Goal: Task Accomplishment & Management: Manage account settings

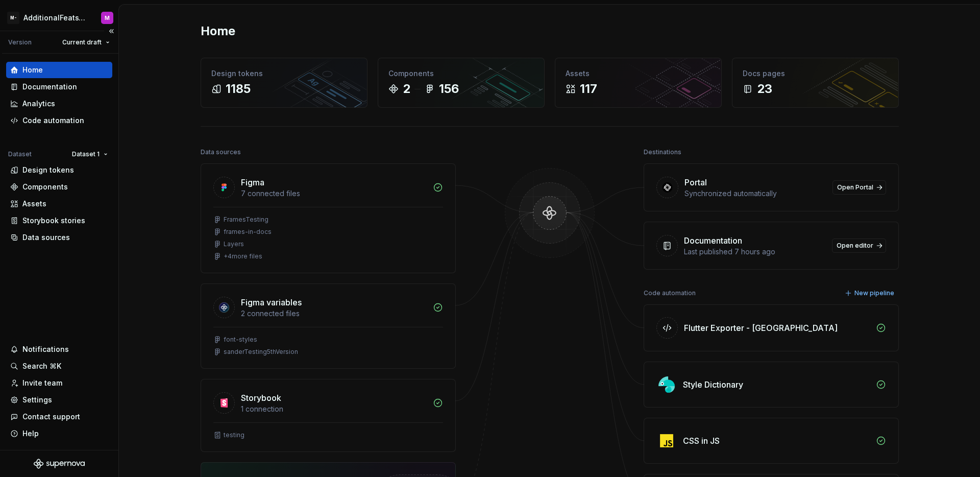
click at [71, 272] on div "Home Documentation Analytics Code automation Dataset Dataset 1 Design tokens Co…" at bounding box center [59, 252] width 118 height 396
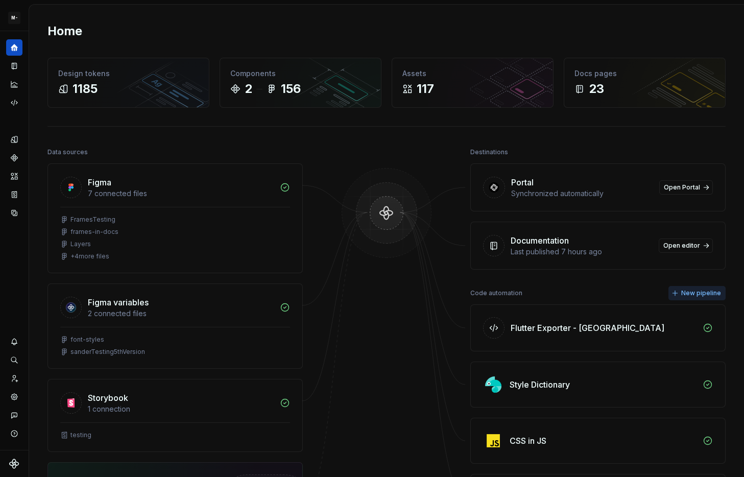
scroll to position [13, 0]
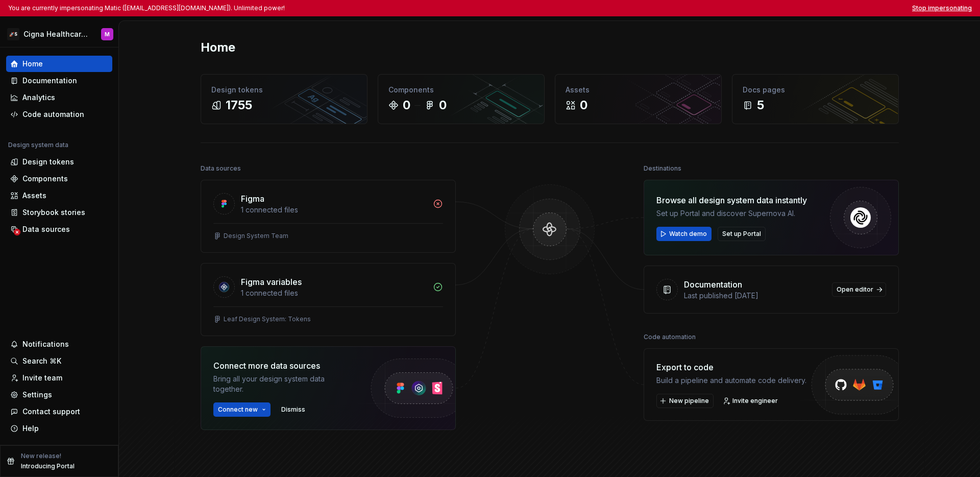
click at [743, 10] on button "Stop impersonating" at bounding box center [942, 8] width 60 height 8
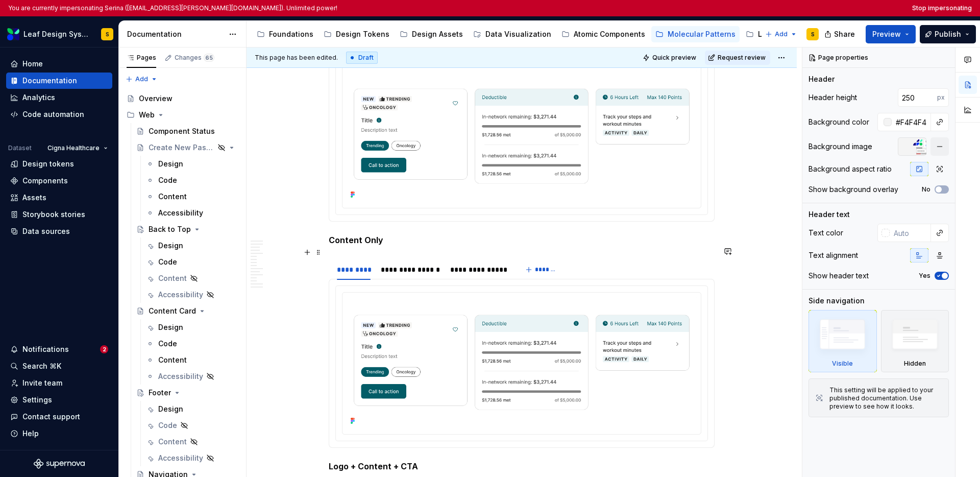
scroll to position [4189, 0]
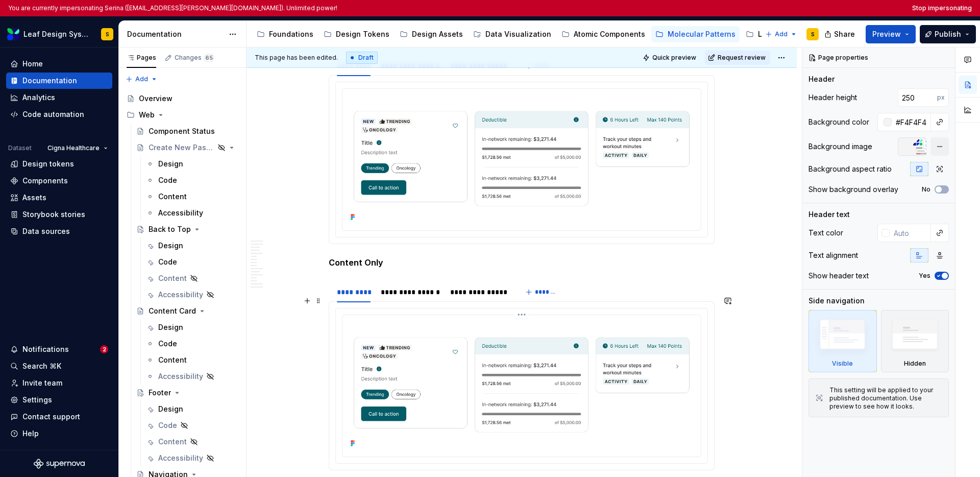
click at [556, 319] on img at bounding box center [522, 384] width 350 height 131
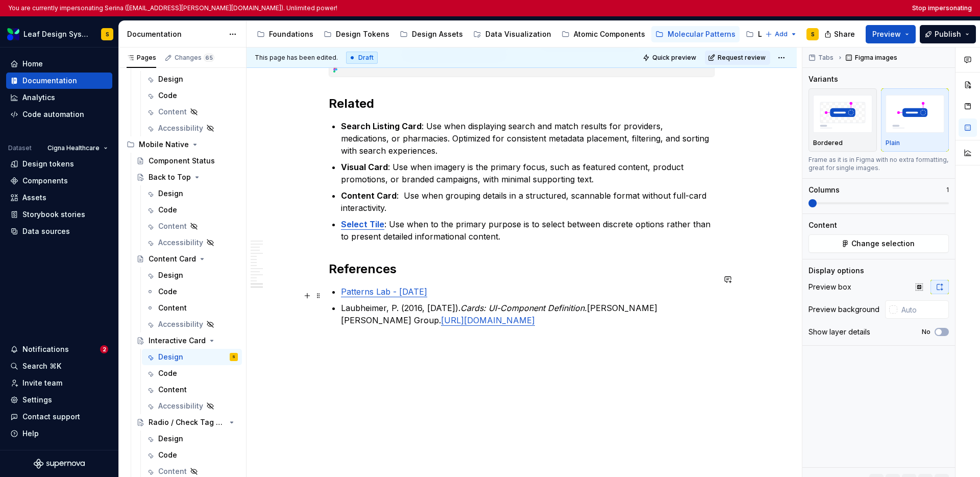
scroll to position [5053, 0]
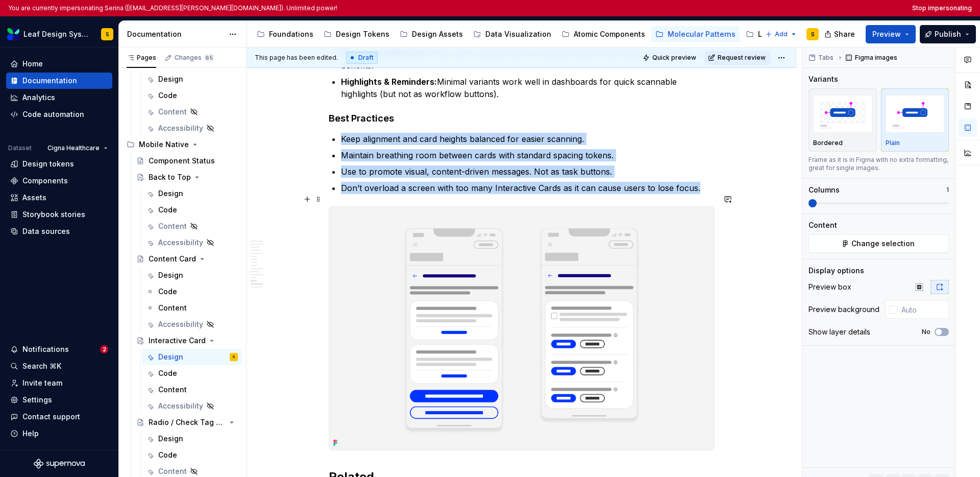
click at [607, 305] on img at bounding box center [521, 328] width 385 height 243
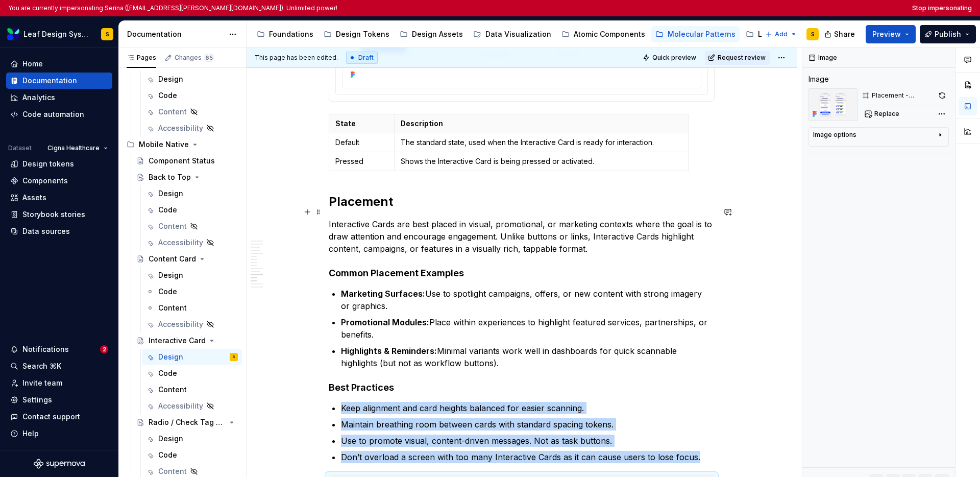
scroll to position [4554, 0]
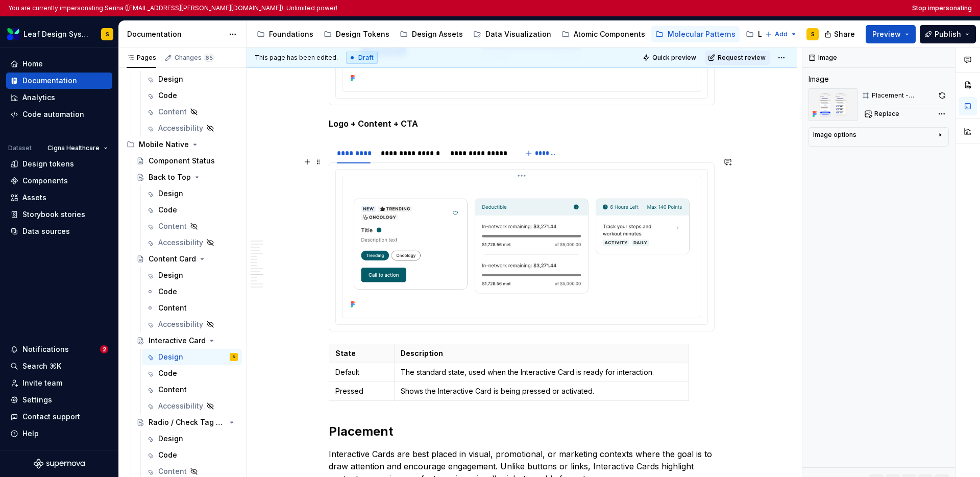
click at [576, 258] on img at bounding box center [522, 245] width 350 height 131
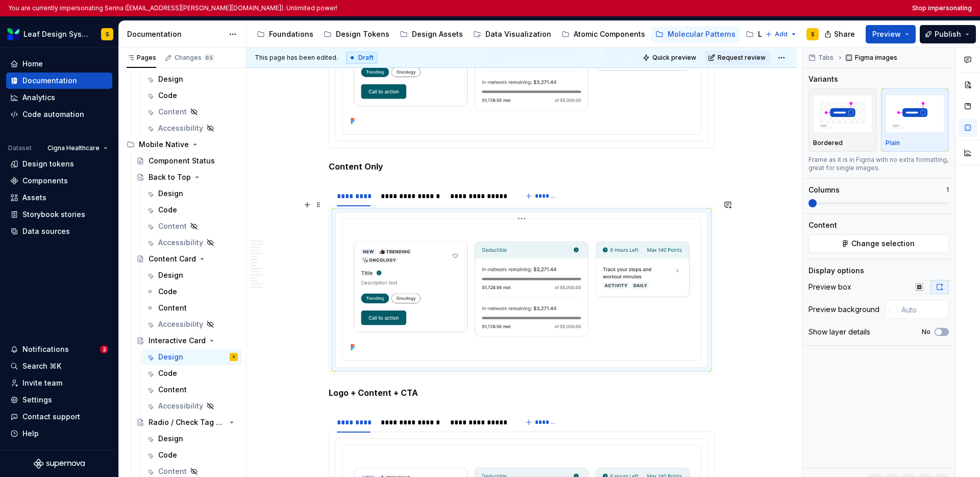
click at [574, 268] on img at bounding box center [522, 288] width 350 height 131
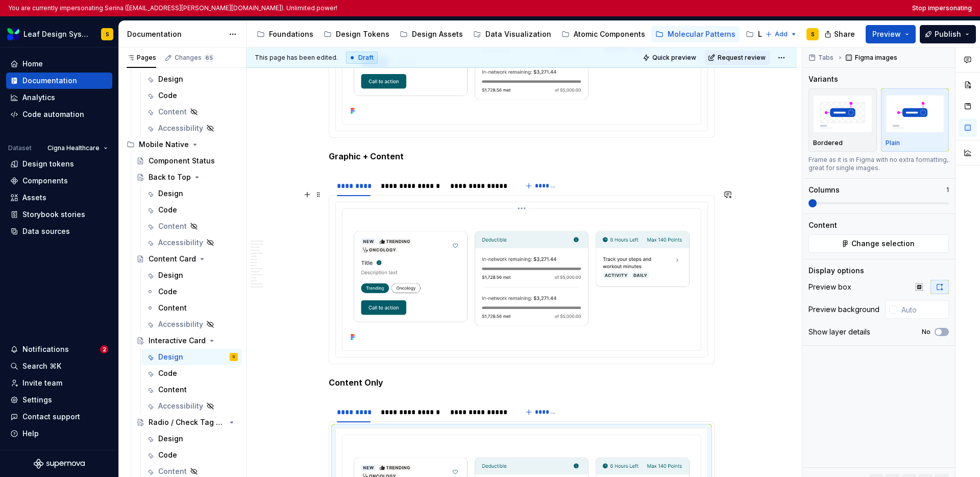
click at [574, 267] on img at bounding box center [522, 278] width 350 height 131
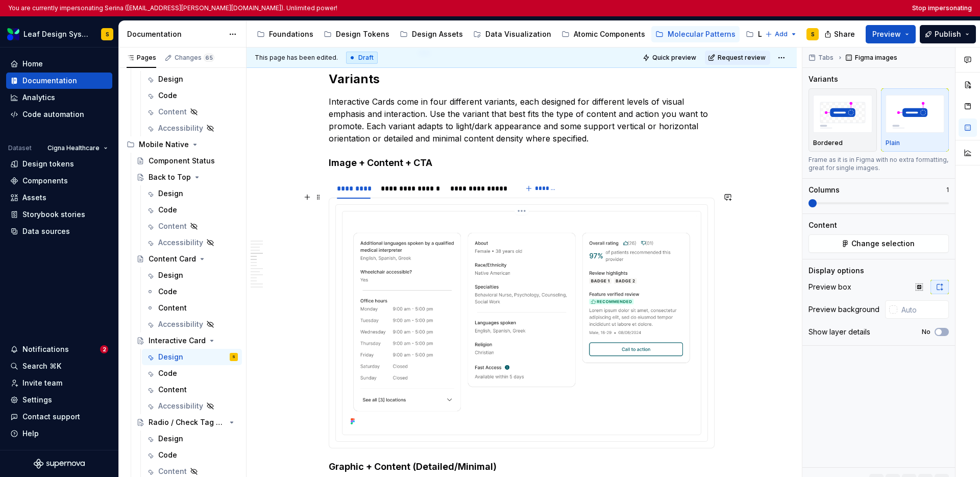
scroll to position [2255, 0]
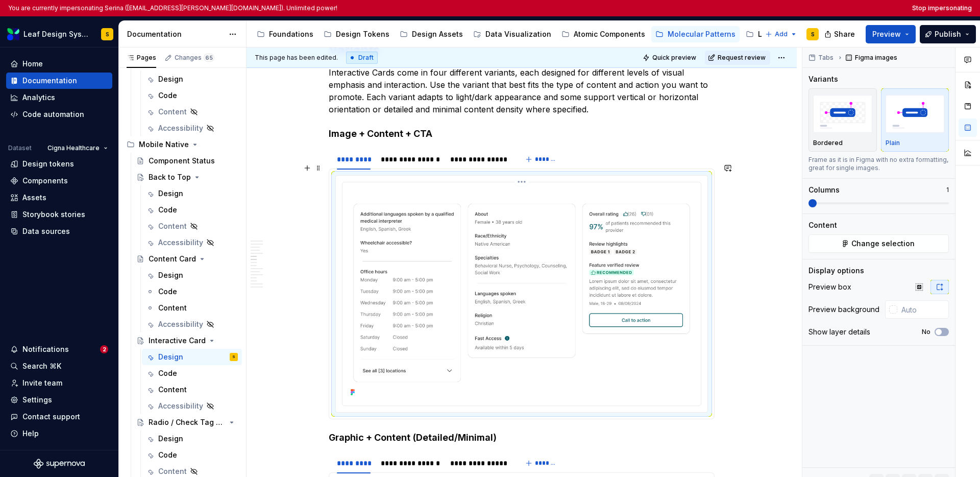
click at [521, 251] on img at bounding box center [522, 292] width 350 height 213
click at [858, 249] on button "Change selection" at bounding box center [879, 243] width 140 height 18
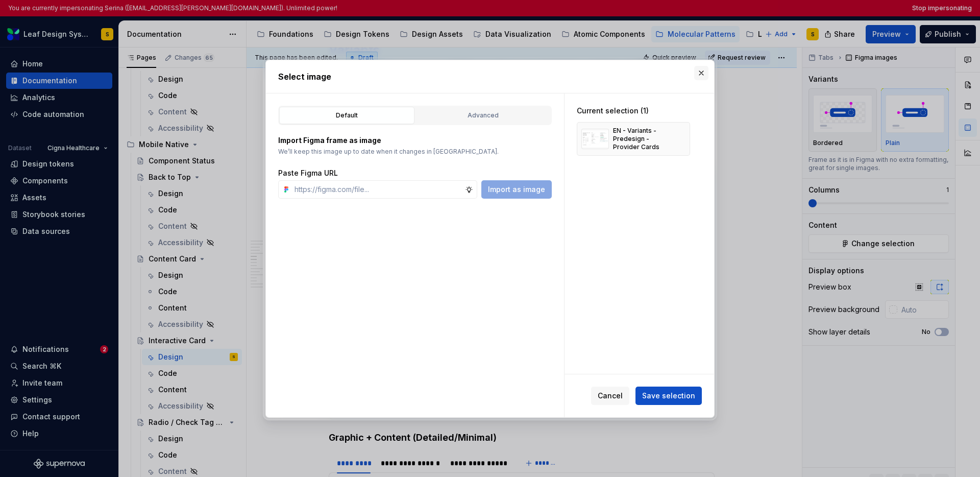
click at [699, 73] on button "button" at bounding box center [701, 73] width 14 height 14
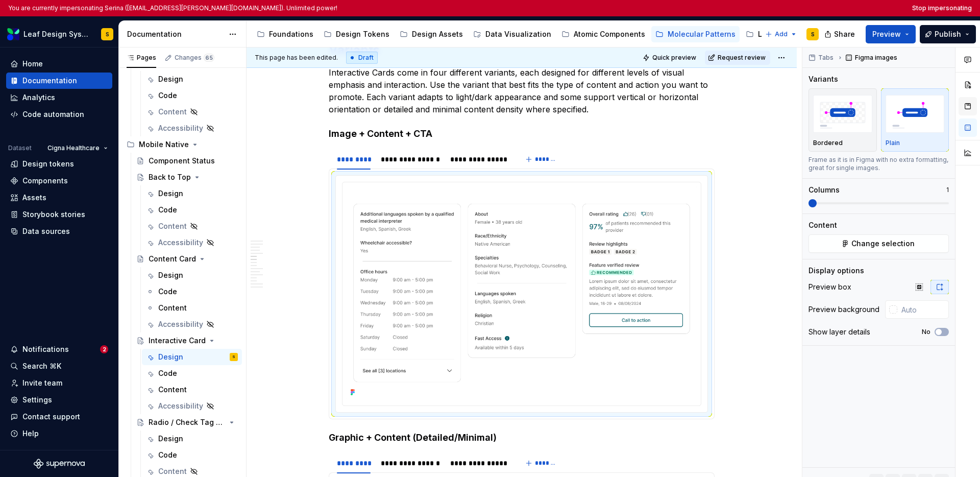
type textarea "*"
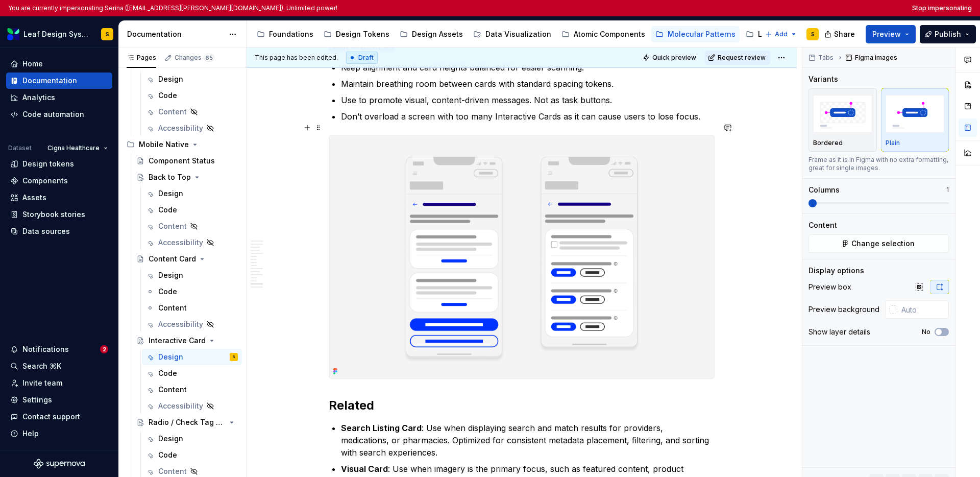
scroll to position [5426, 0]
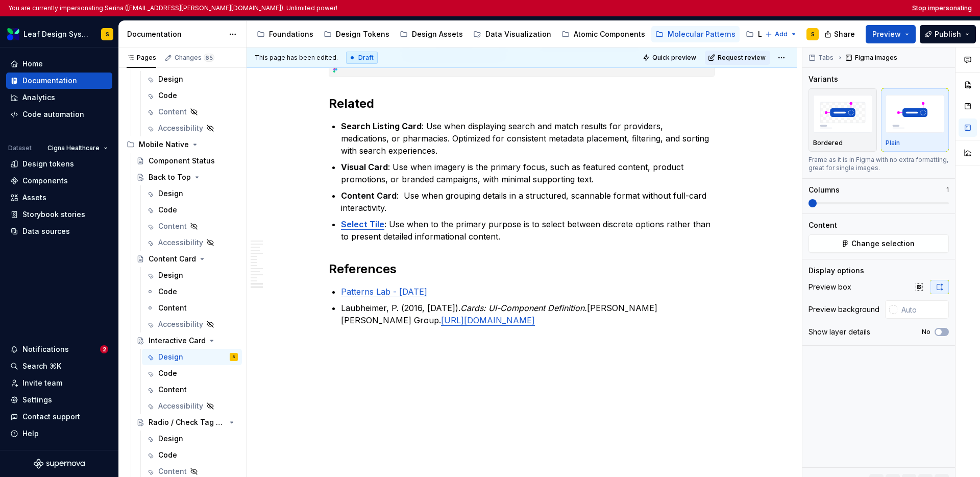
click at [921, 7] on button "Stop impersonating" at bounding box center [942, 8] width 60 height 8
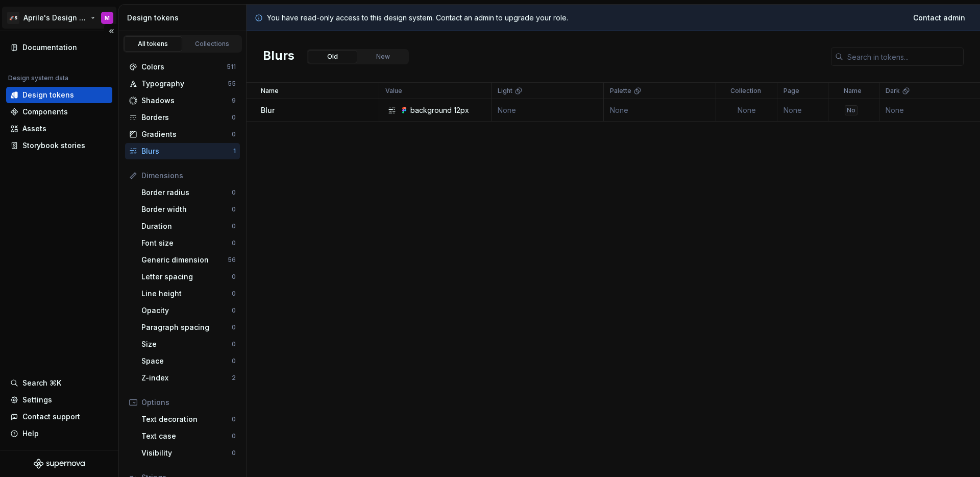
click at [58, 15] on html "🚀S Aprile's Design System M Documentation Design system data Design tokens Comp…" at bounding box center [490, 238] width 980 height 477
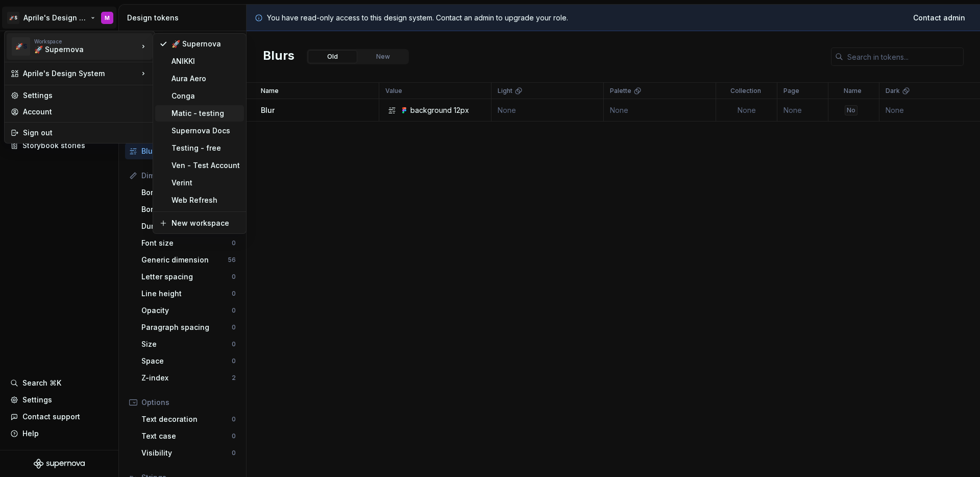
click at [196, 112] on div "Matic - testing" at bounding box center [206, 113] width 68 height 10
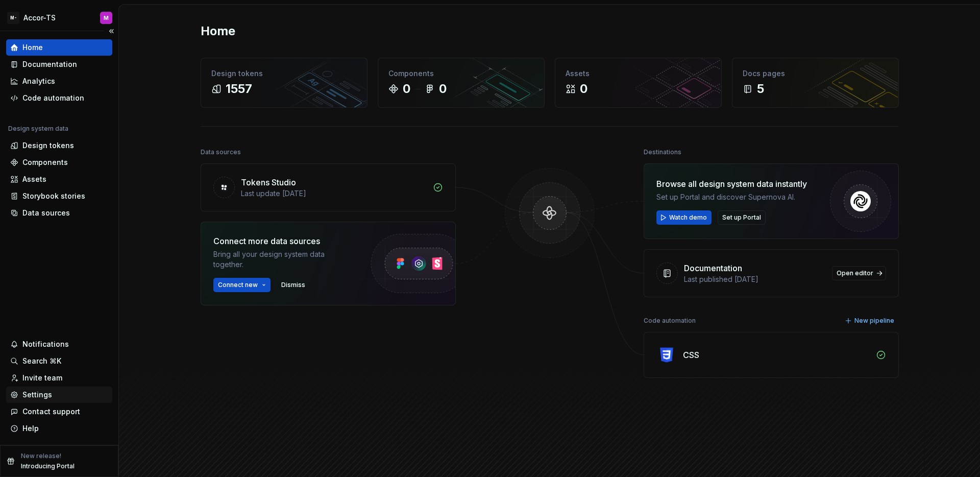
click at [52, 391] on div "Settings" at bounding box center [59, 395] width 98 height 10
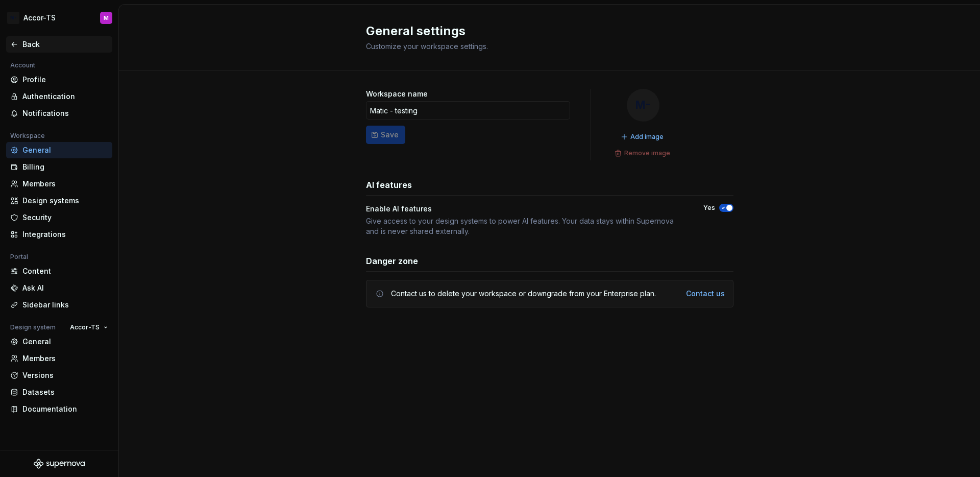
click at [18, 40] on icon at bounding box center [14, 44] width 8 height 8
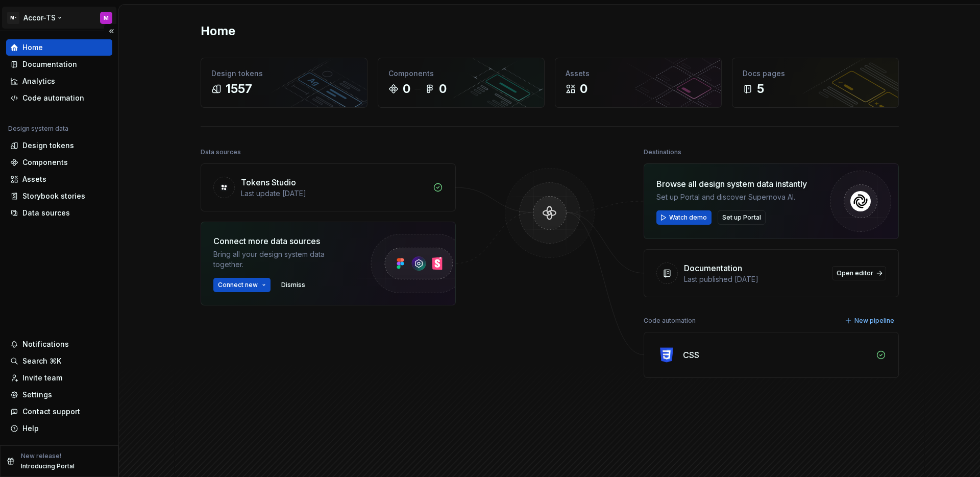
click at [45, 20] on html "M- Accor-TS M Home Documentation Analytics Code automation Design system data D…" at bounding box center [490, 238] width 980 height 477
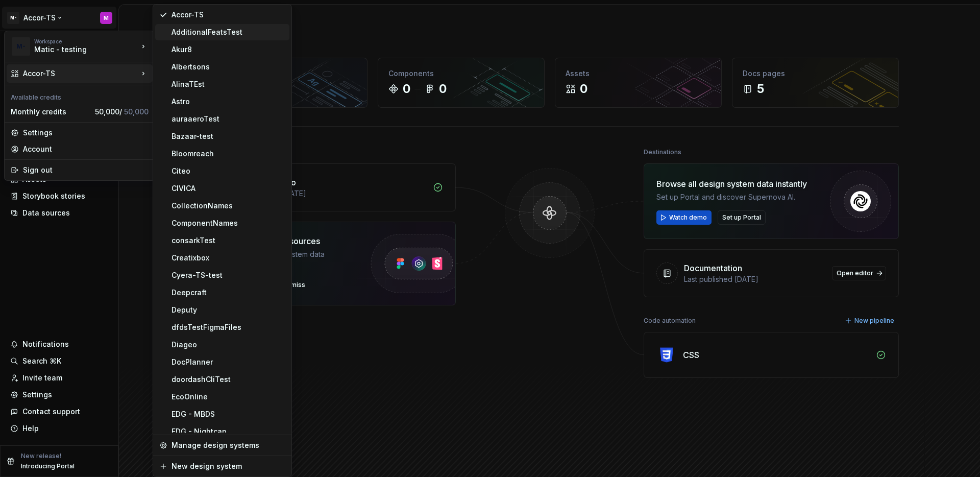
click at [193, 35] on div "AdditionalFeatsTest" at bounding box center [229, 32] width 114 height 10
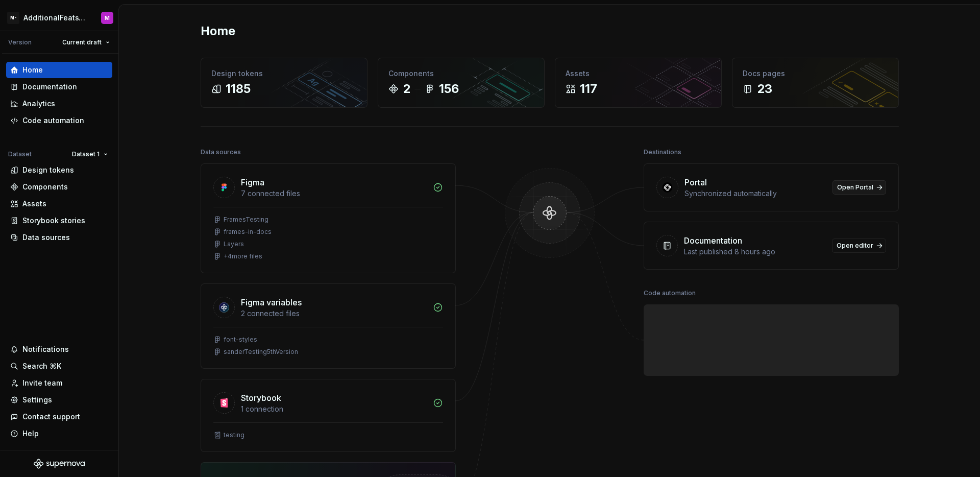
click at [863, 187] on span "Open Portal" at bounding box center [855, 187] width 36 height 8
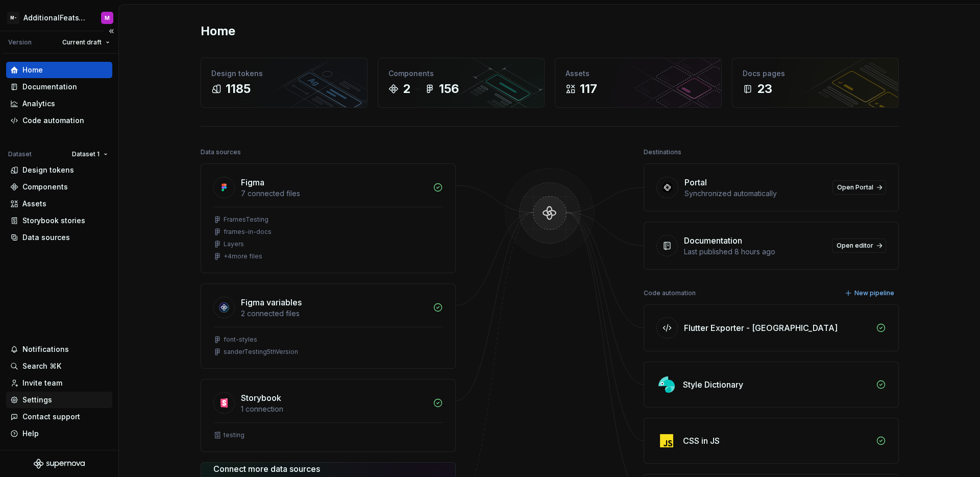
click at [49, 396] on div "Settings" at bounding box center [37, 400] width 30 height 10
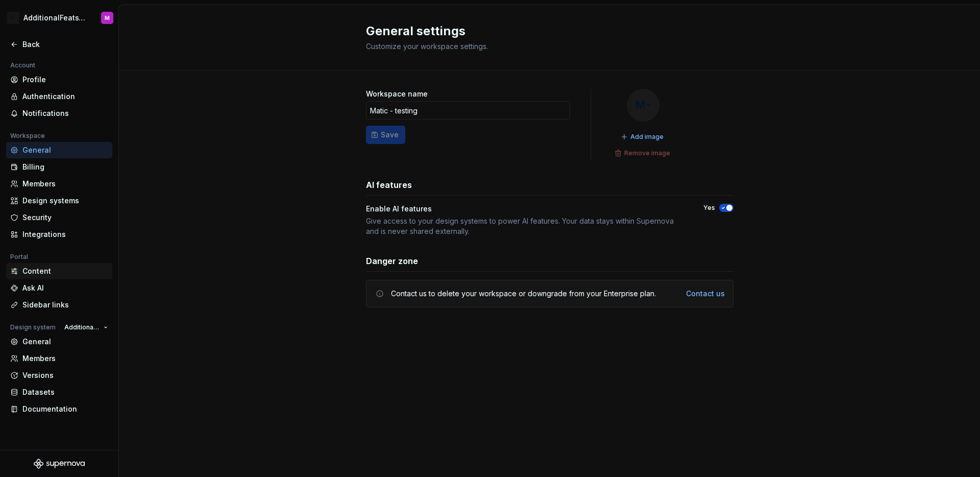
click at [39, 272] on div "Content" at bounding box center [65, 271] width 86 height 10
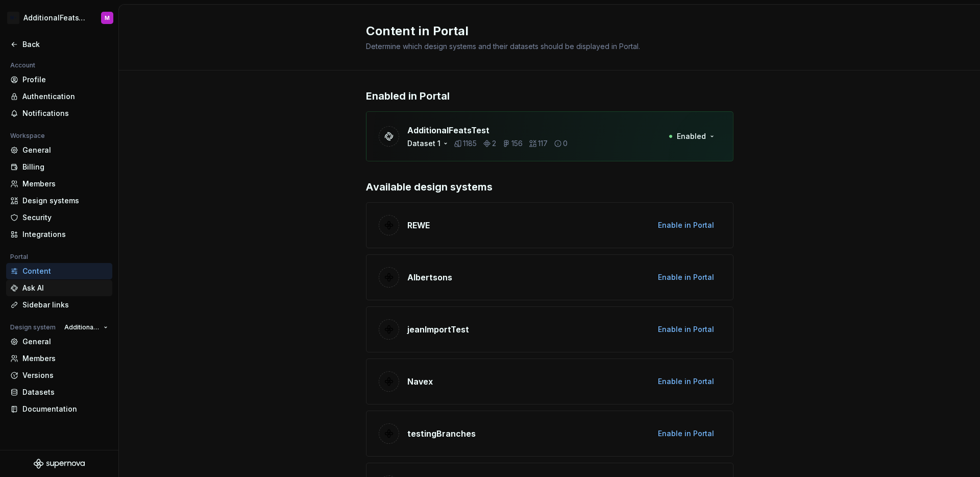
click at [44, 288] on div "Ask AI" at bounding box center [65, 288] width 86 height 10
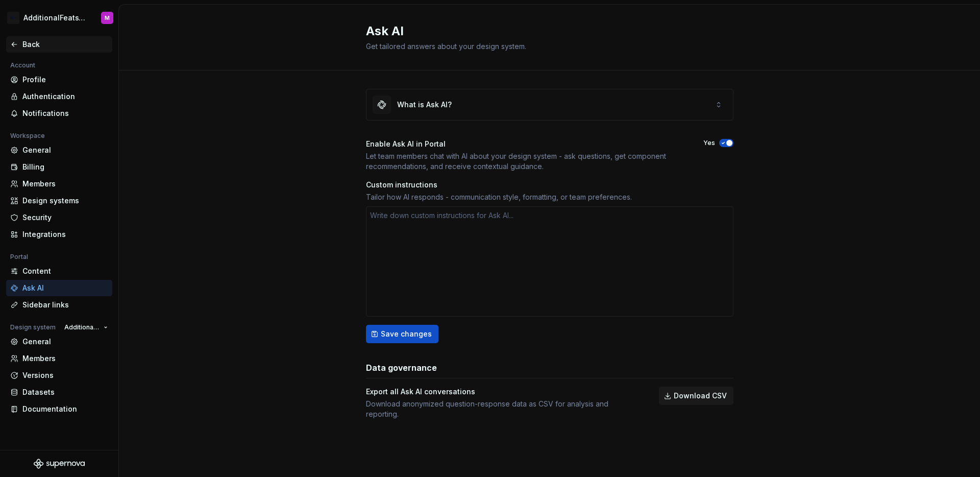
click at [17, 44] on icon at bounding box center [14, 44] width 8 height 8
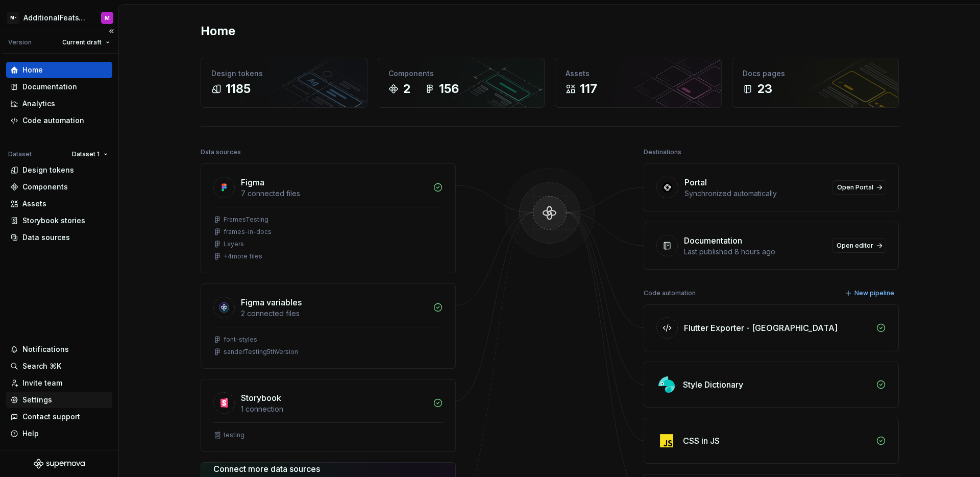
click at [40, 401] on div "Settings" at bounding box center [37, 400] width 30 height 10
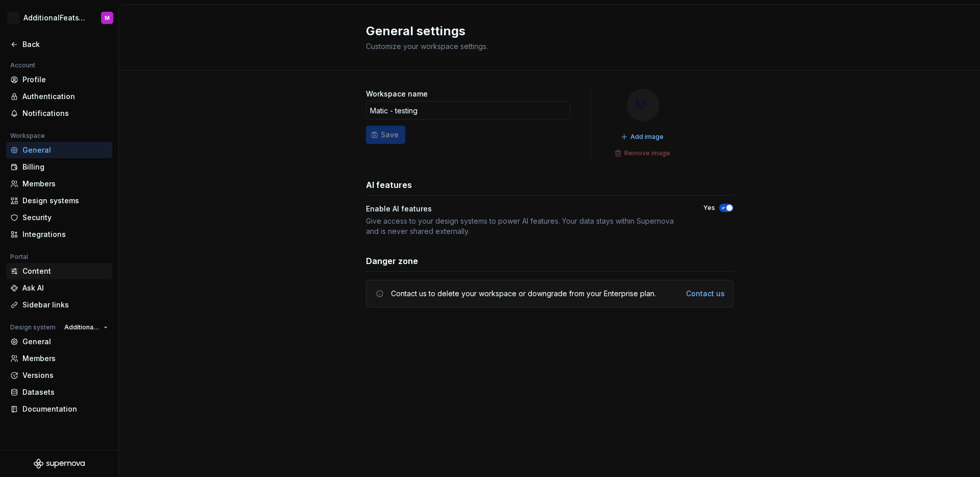
click at [47, 277] on div "Content" at bounding box center [59, 271] width 106 height 16
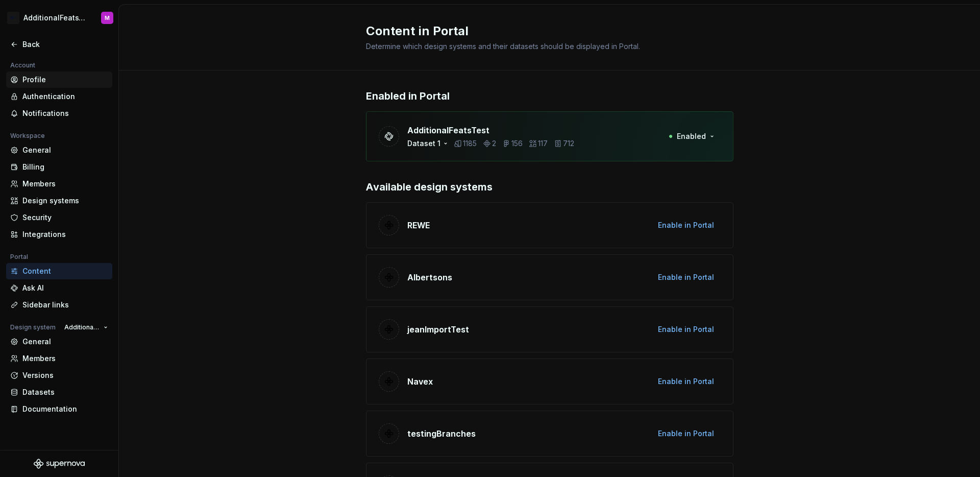
click at [38, 82] on div "Profile" at bounding box center [65, 80] width 86 height 10
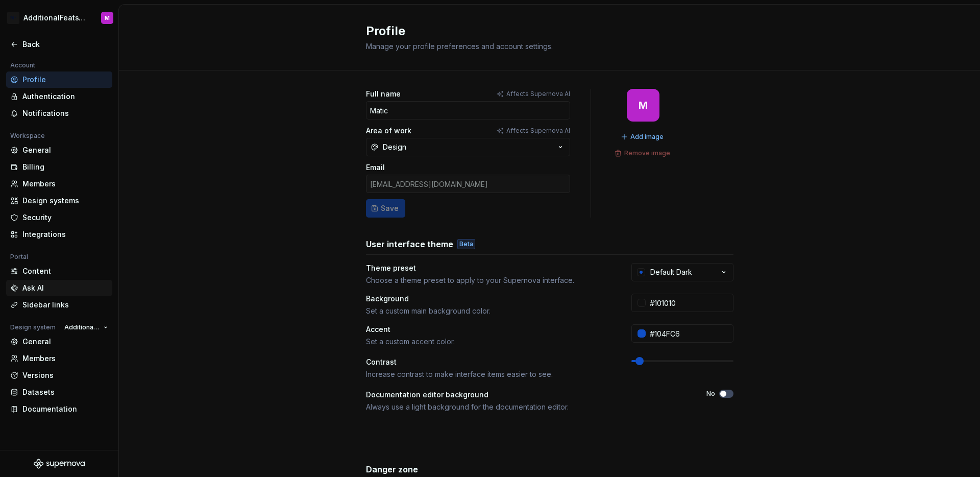
click at [46, 289] on div "Ask AI" at bounding box center [65, 288] width 86 height 10
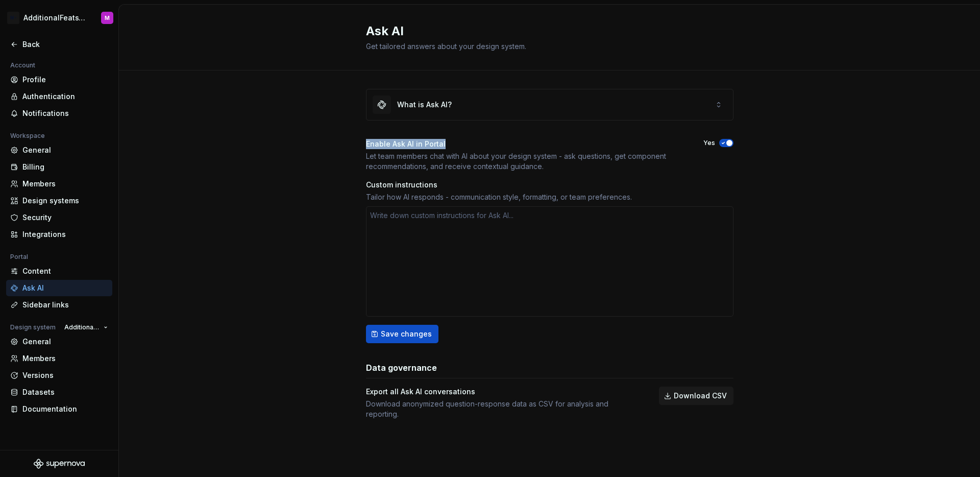
drag, startPoint x: 423, startPoint y: 143, endPoint x: 360, endPoint y: 144, distance: 63.3
click at [360, 144] on div "What is Ask AI? Enable Ask AI in Portal Let team members chat with AI about you…" at bounding box center [549, 264] width 861 height 388
copy div "Enable Ask AI in Portal"
click at [228, 305] on div "What is Ask AI? Enable Ask AI in Portal Let team members chat with AI about you…" at bounding box center [549, 264] width 861 height 388
type textarea "*"
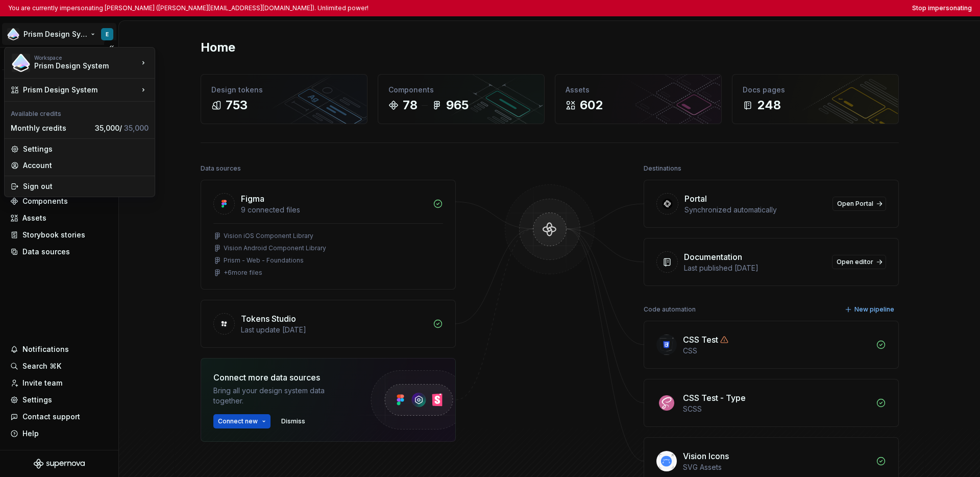
click at [66, 35] on html "You are currently impersonating [PERSON_NAME] ([PERSON_NAME][EMAIL_ADDRESS][DOM…" at bounding box center [490, 238] width 980 height 477
click at [43, 304] on html "You are currently impersonating Eric (ericm@omnissa.com). Unlimited power! Stop…" at bounding box center [490, 238] width 980 height 477
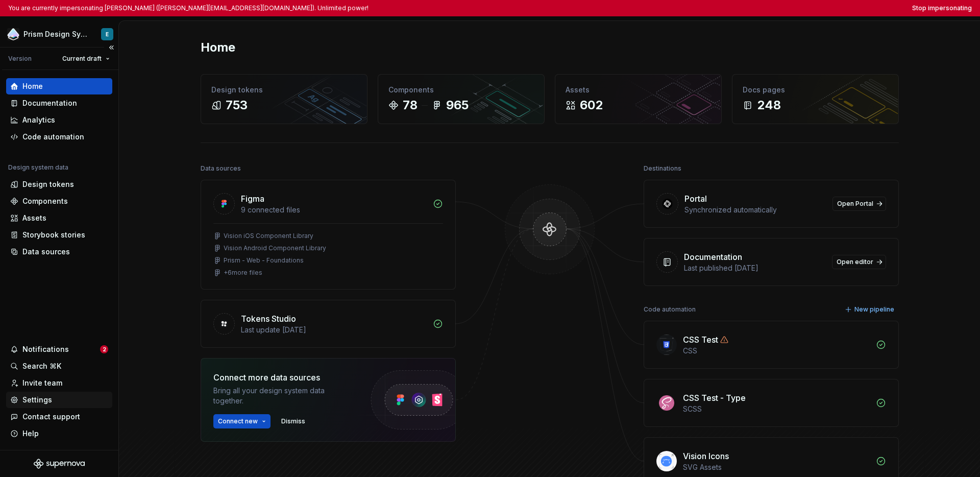
click at [36, 399] on div "Settings" at bounding box center [37, 400] width 30 height 10
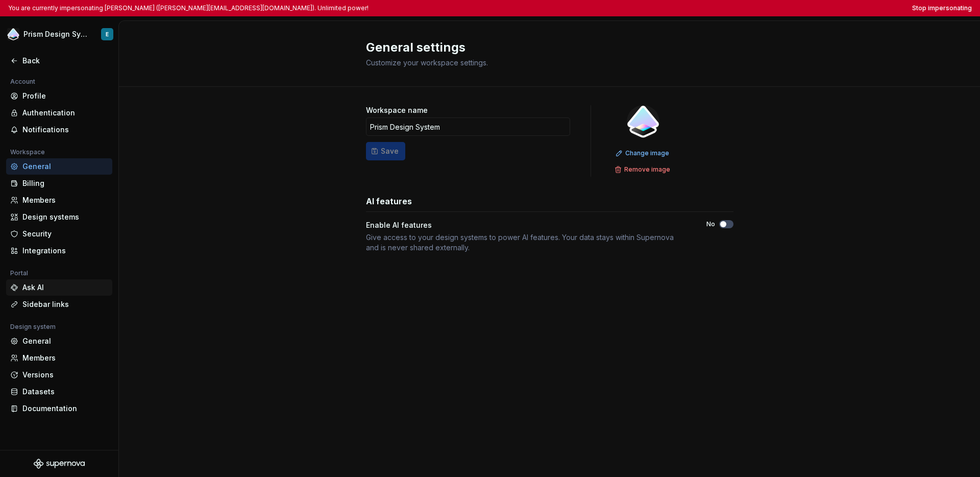
click at [50, 290] on div "Ask AI" at bounding box center [65, 287] width 86 height 10
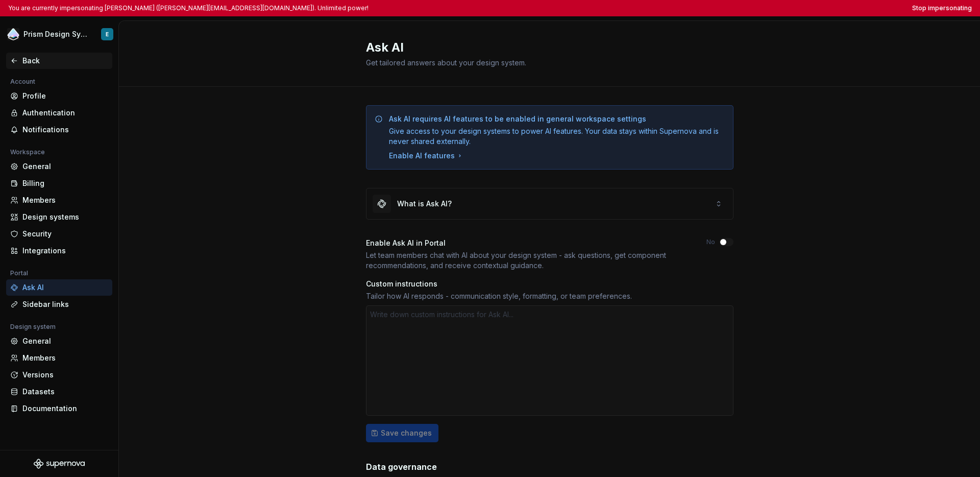
click at [16, 61] on icon at bounding box center [14, 61] width 5 height 4
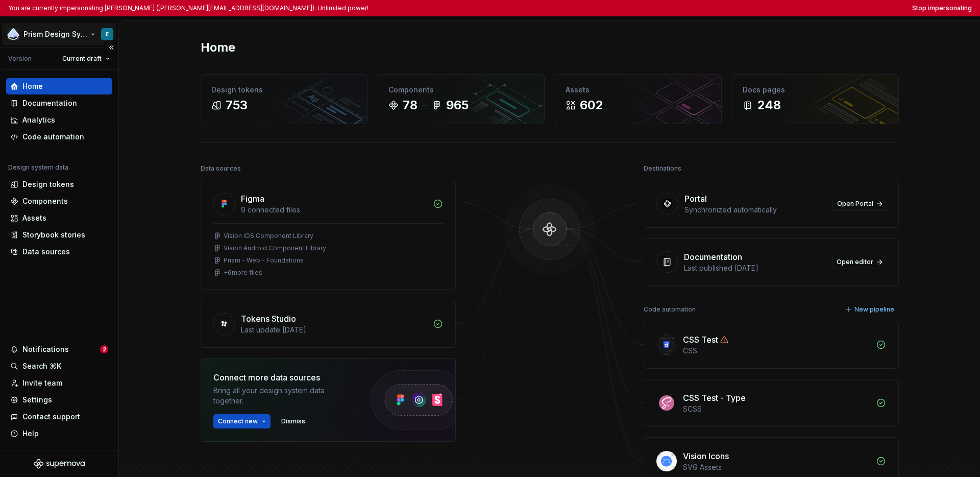
click at [54, 40] on html "You are currently impersonating Eric (ericm@omnissa.com). Unlimited power! Stop…" at bounding box center [490, 238] width 980 height 477
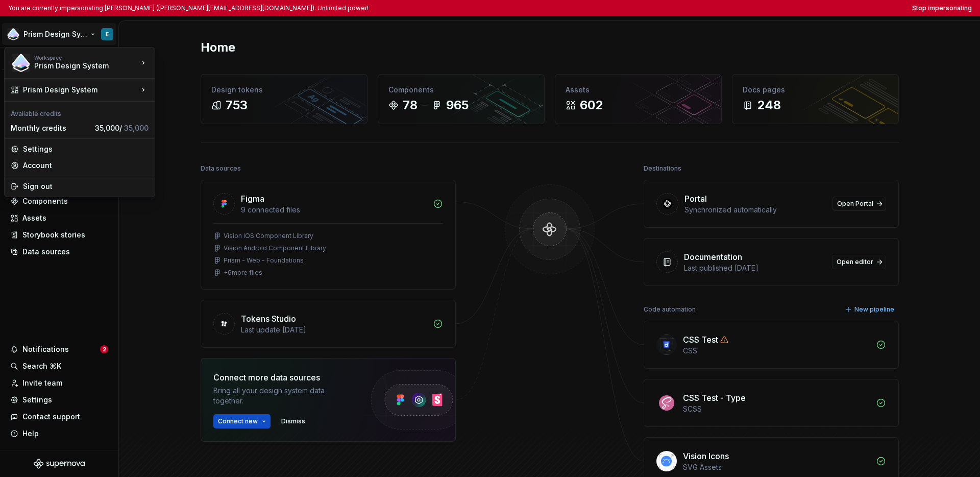
click at [80, 283] on html "You are currently impersonating Eric (ericm@omnissa.com). Unlimited power! Stop…" at bounding box center [490, 238] width 980 height 477
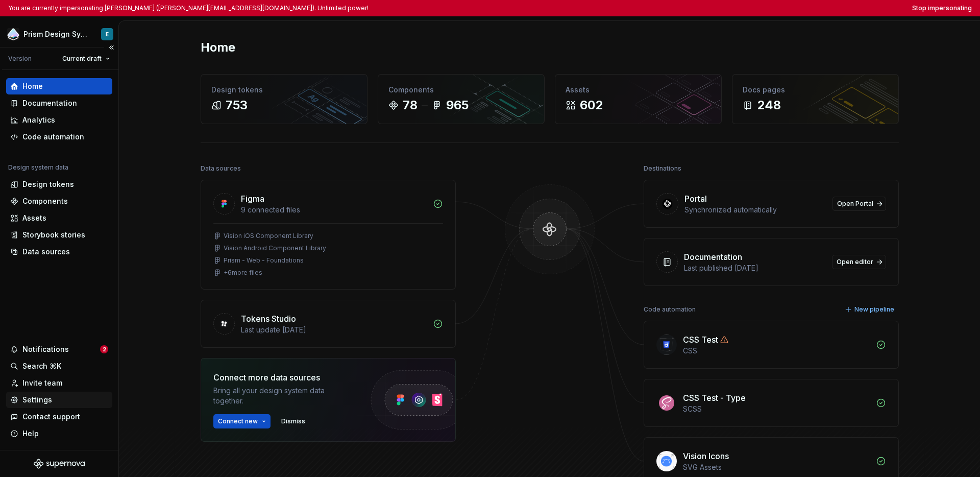
click at [53, 396] on div "Settings" at bounding box center [59, 400] width 98 height 10
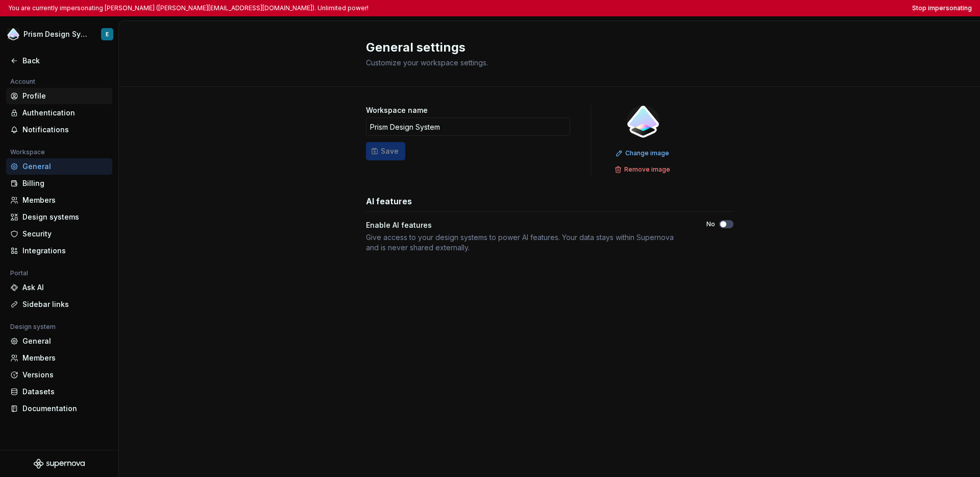
click at [51, 99] on div "Profile" at bounding box center [65, 96] width 86 height 10
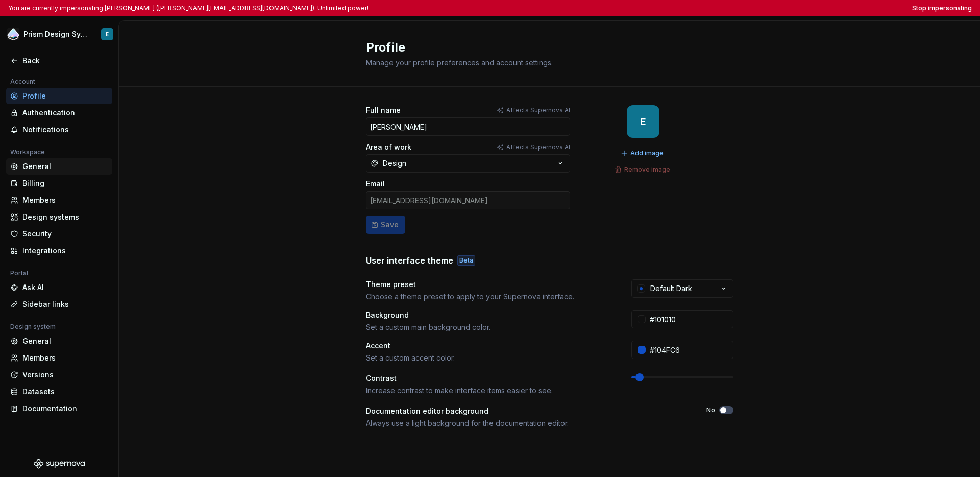
click at [41, 166] on div "General" at bounding box center [65, 166] width 86 height 10
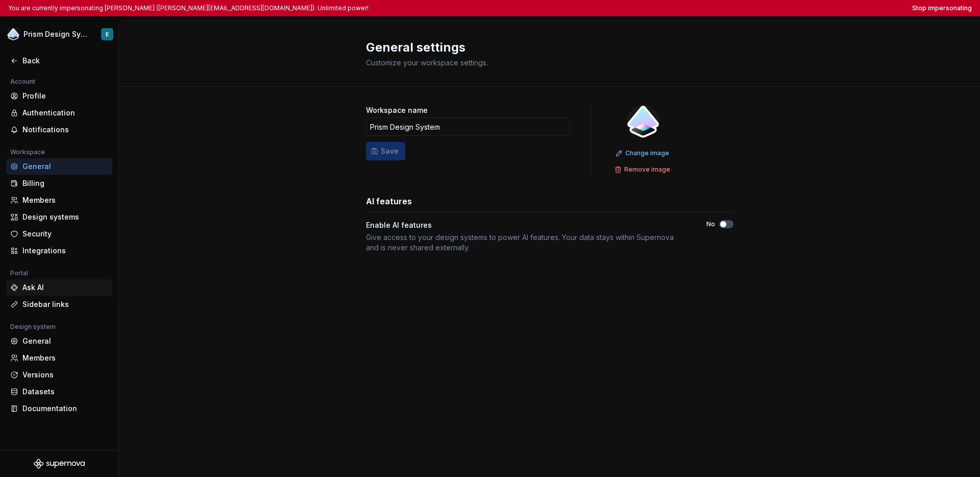
click at [40, 289] on div "Ask AI" at bounding box center [65, 287] width 86 height 10
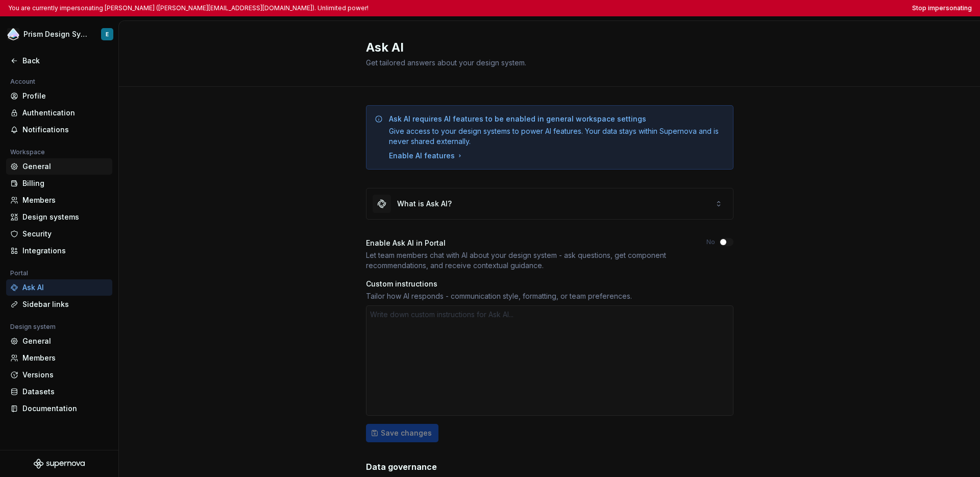
click at [34, 169] on div "General" at bounding box center [65, 166] width 86 height 10
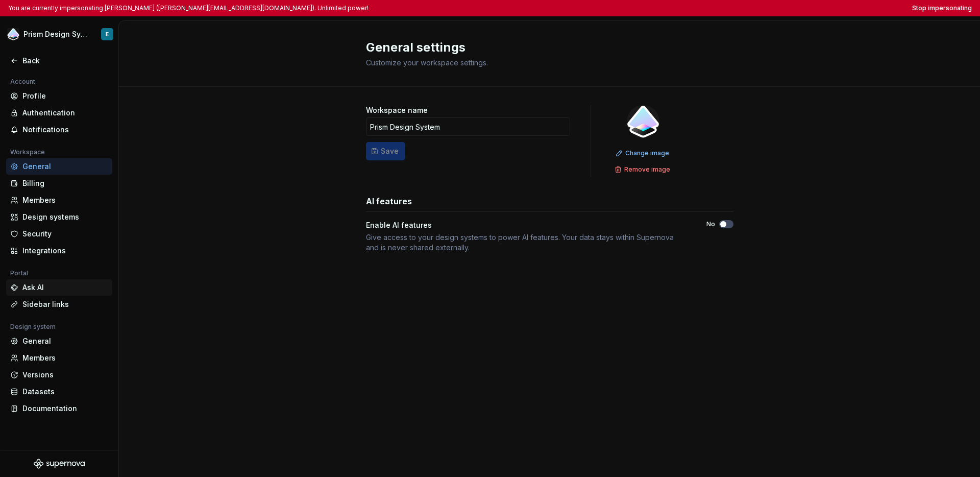
click at [50, 287] on div "Ask AI" at bounding box center [65, 287] width 86 height 10
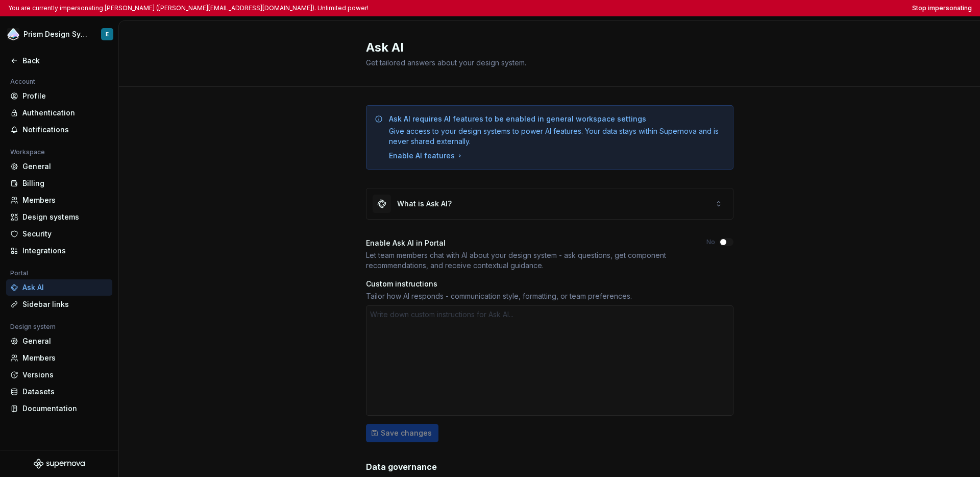
type textarea "*"
click at [14, 61] on icon at bounding box center [14, 61] width 8 height 8
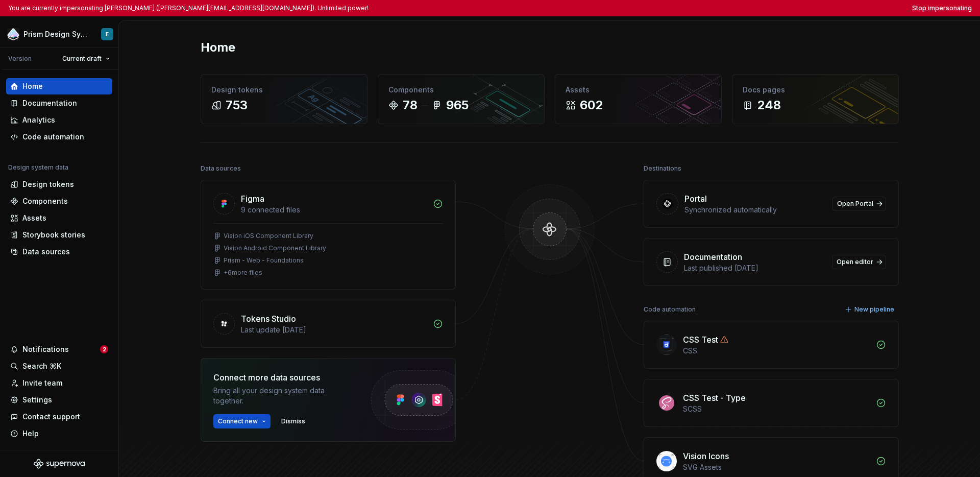
click at [743, 9] on button "Stop impersonating" at bounding box center [942, 8] width 60 height 8
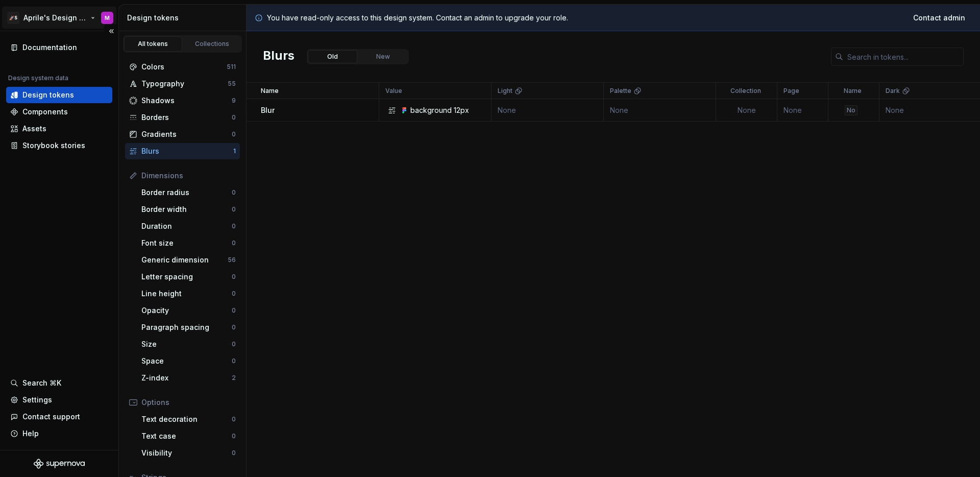
click at [54, 24] on html "🚀S Aprile's Design System M Documentation Design system data Design tokens Comp…" at bounding box center [490, 238] width 980 height 477
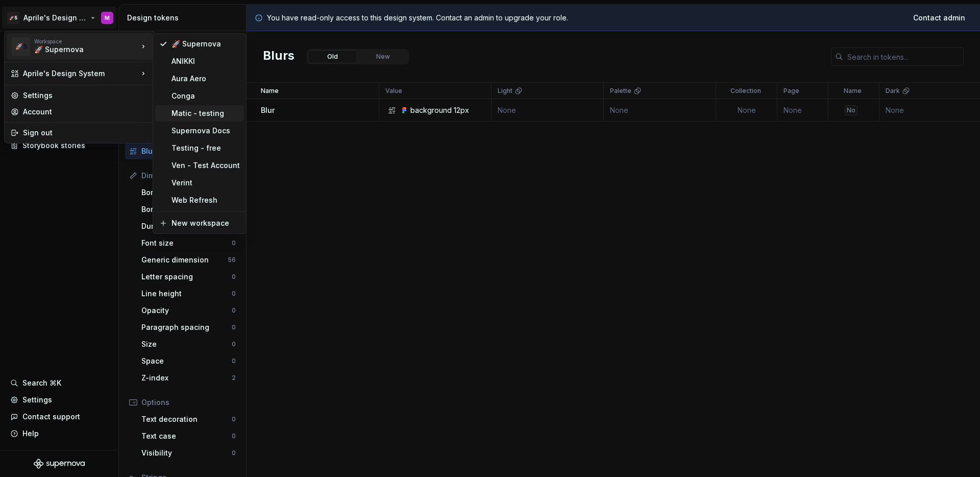
click at [182, 119] on div "Matic - testing" at bounding box center [199, 113] width 89 height 16
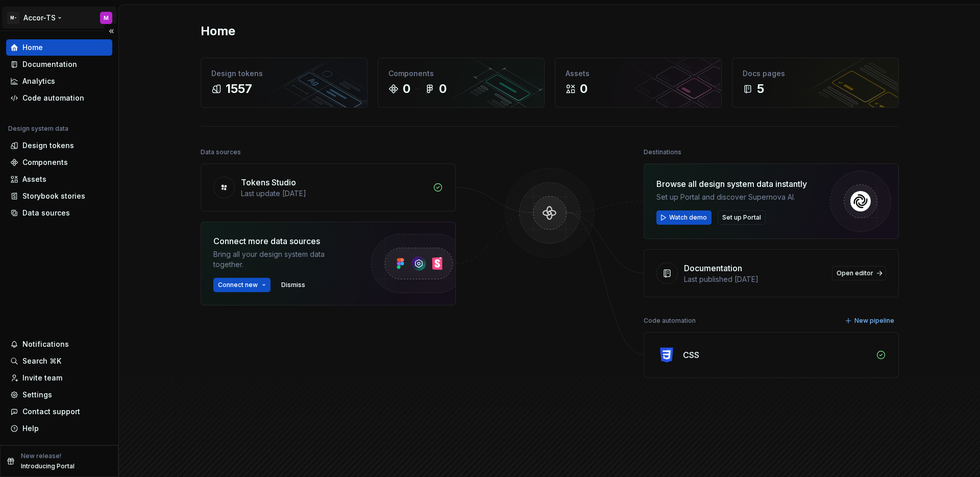
click at [47, 21] on html "M- Accor-TS M Home Documentation Analytics Code automation Design system data D…" at bounding box center [490, 238] width 980 height 477
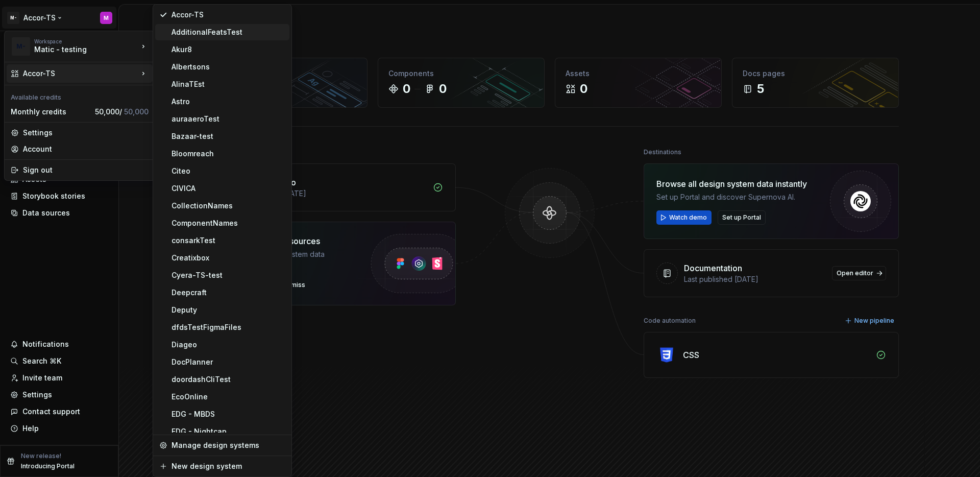
click at [188, 35] on div "AdditionalFeatsTest" at bounding box center [229, 32] width 114 height 10
